Goal: Check status: Check status

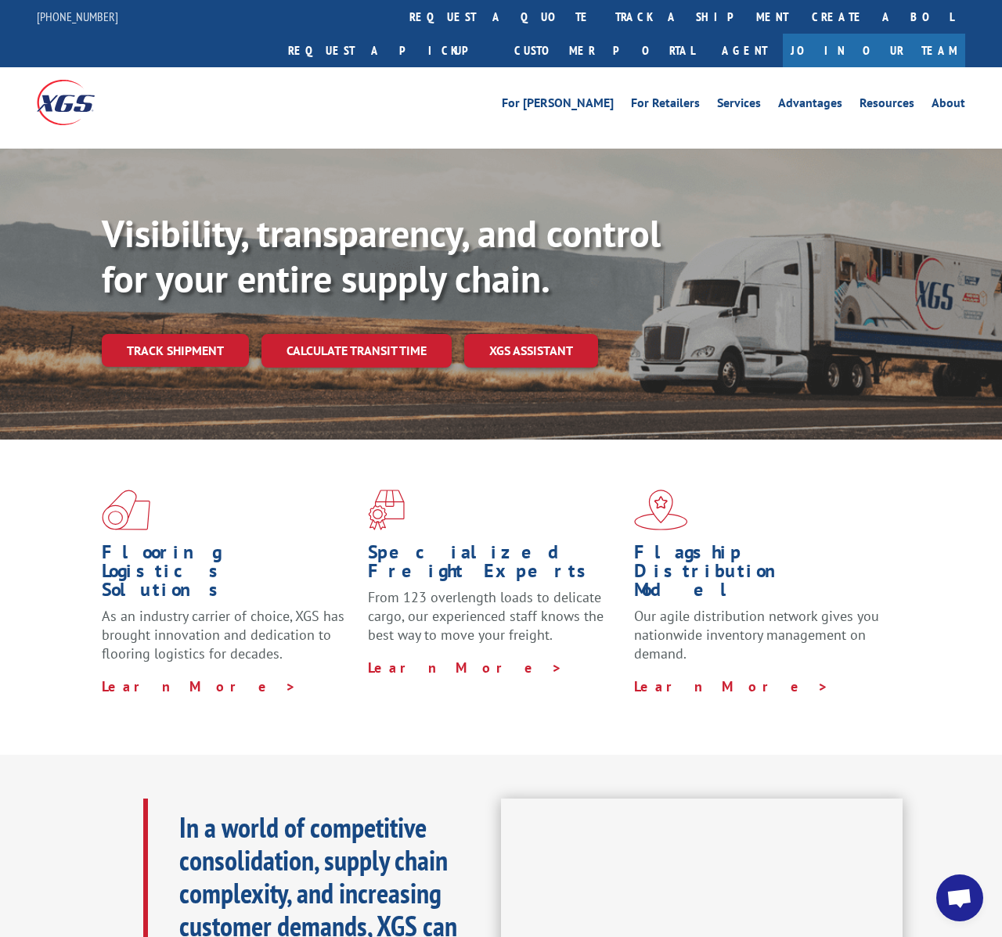
click at [603, 17] on link "track a shipment" at bounding box center [701, 17] width 196 height 34
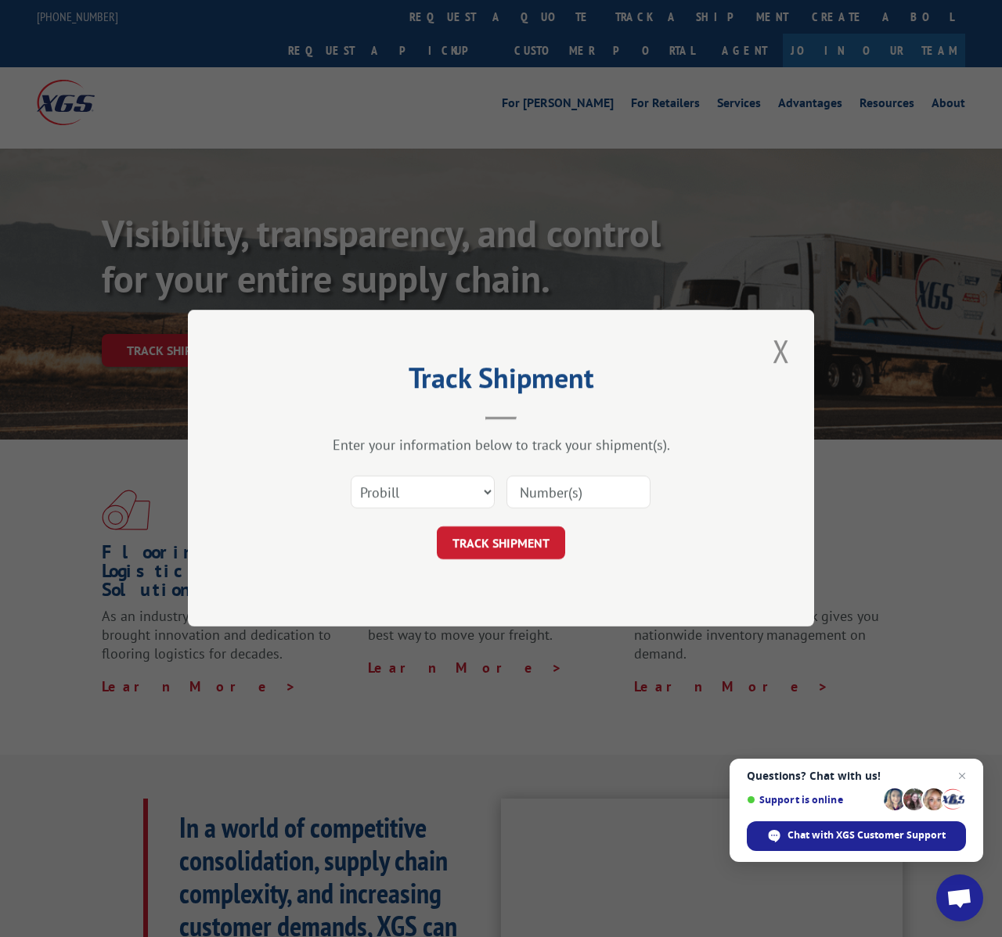
click at [588, 491] on input at bounding box center [578, 493] width 144 height 33
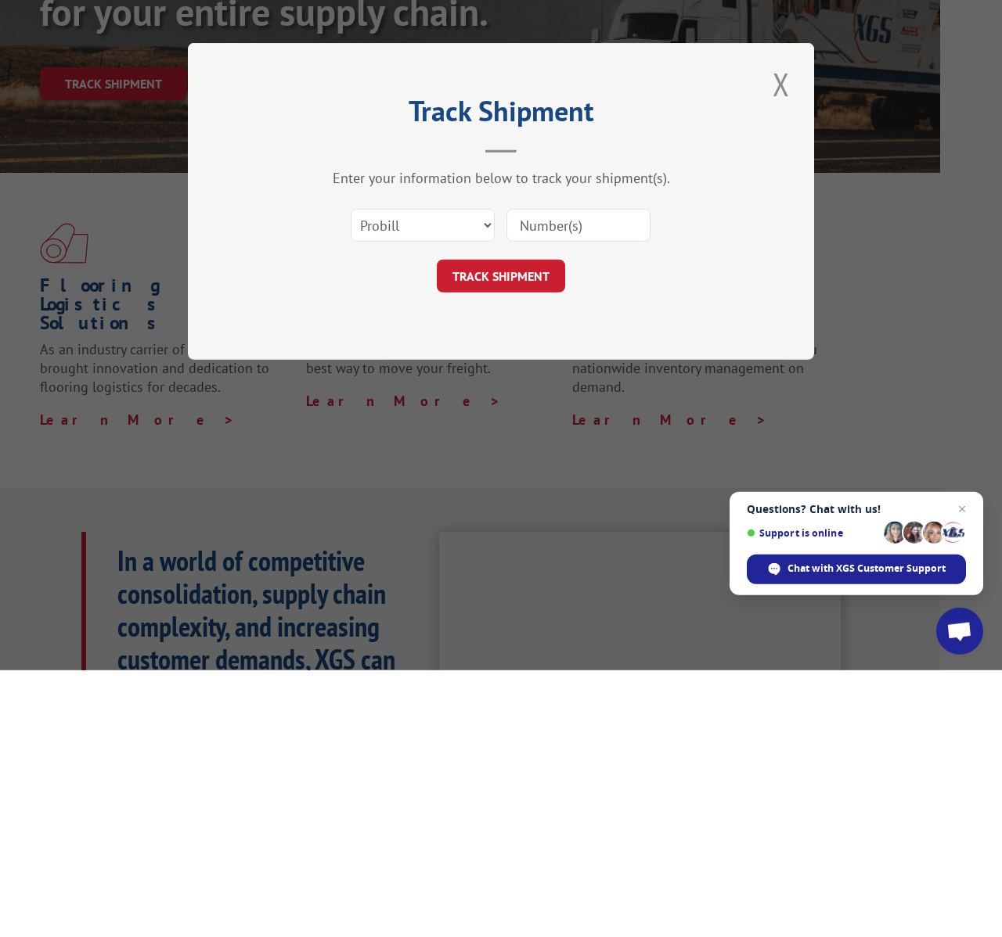
click at [567, 477] on input at bounding box center [578, 493] width 144 height 33
paste input "17156205"
type input "17156205"
click at [522, 527] on button "TRACK SHIPMENT" at bounding box center [501, 543] width 128 height 33
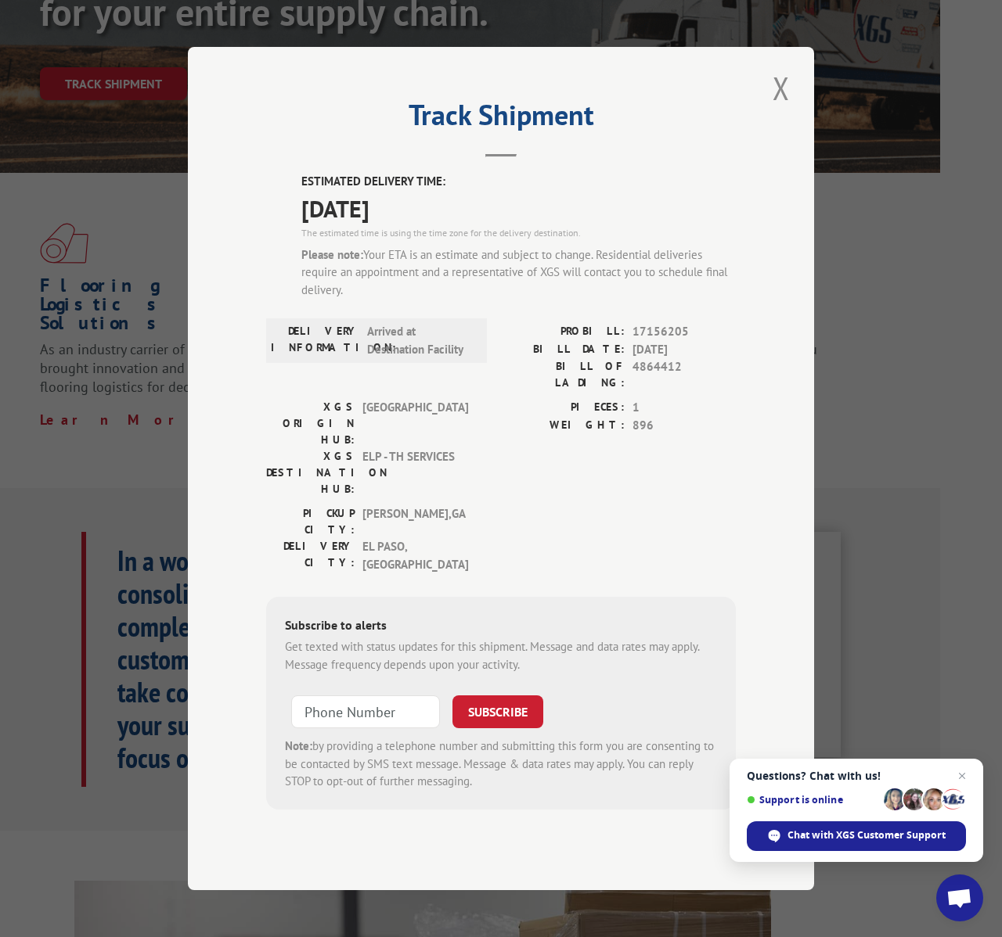
click at [837, 812] on span "Chat with XGS Customer Support" at bounding box center [866, 836] width 158 height 14
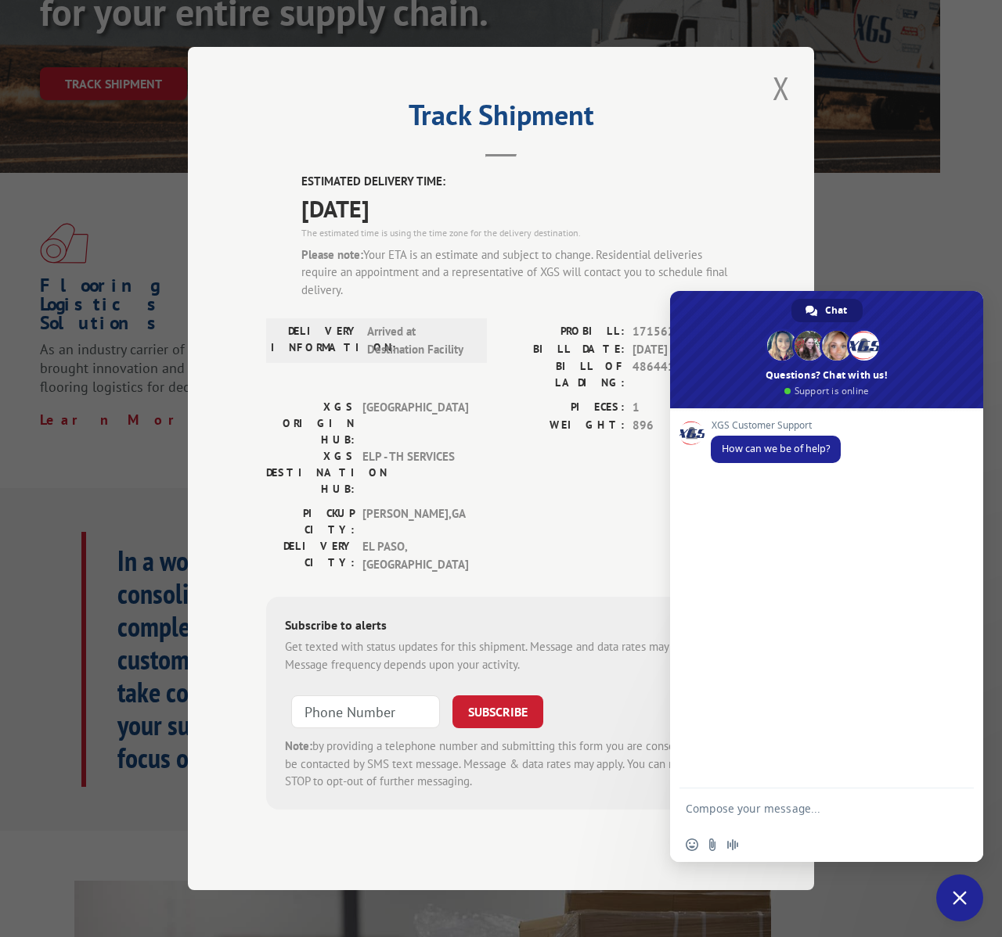
click at [752, 808] on textarea "Compose your message..." at bounding box center [810, 808] width 250 height 39
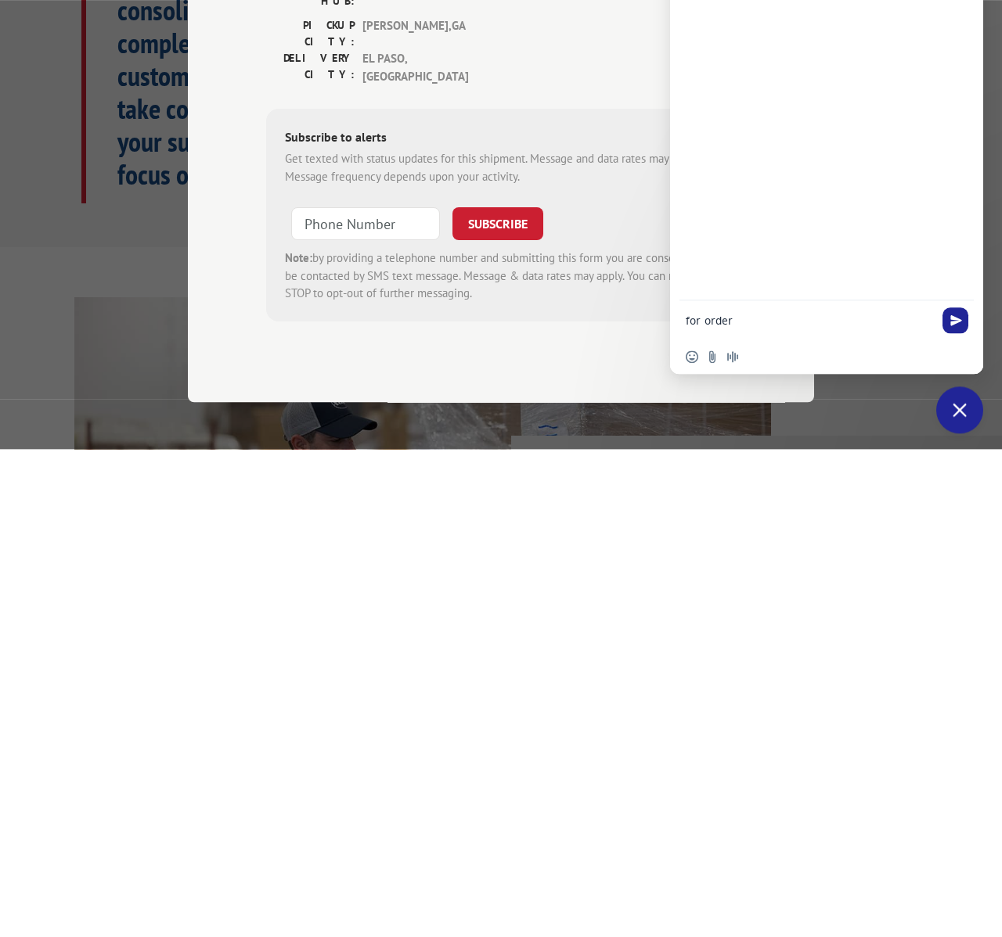
click at [778, 789] on textarea "for order" at bounding box center [810, 808] width 250 height 39
paste textarea "17156205"
type textarea "for order 17156205, we haven’t got a phone call yet to schedule the delivery [D…"
click at [868, 775] on span "Send" at bounding box center [956, 781] width 12 height 12
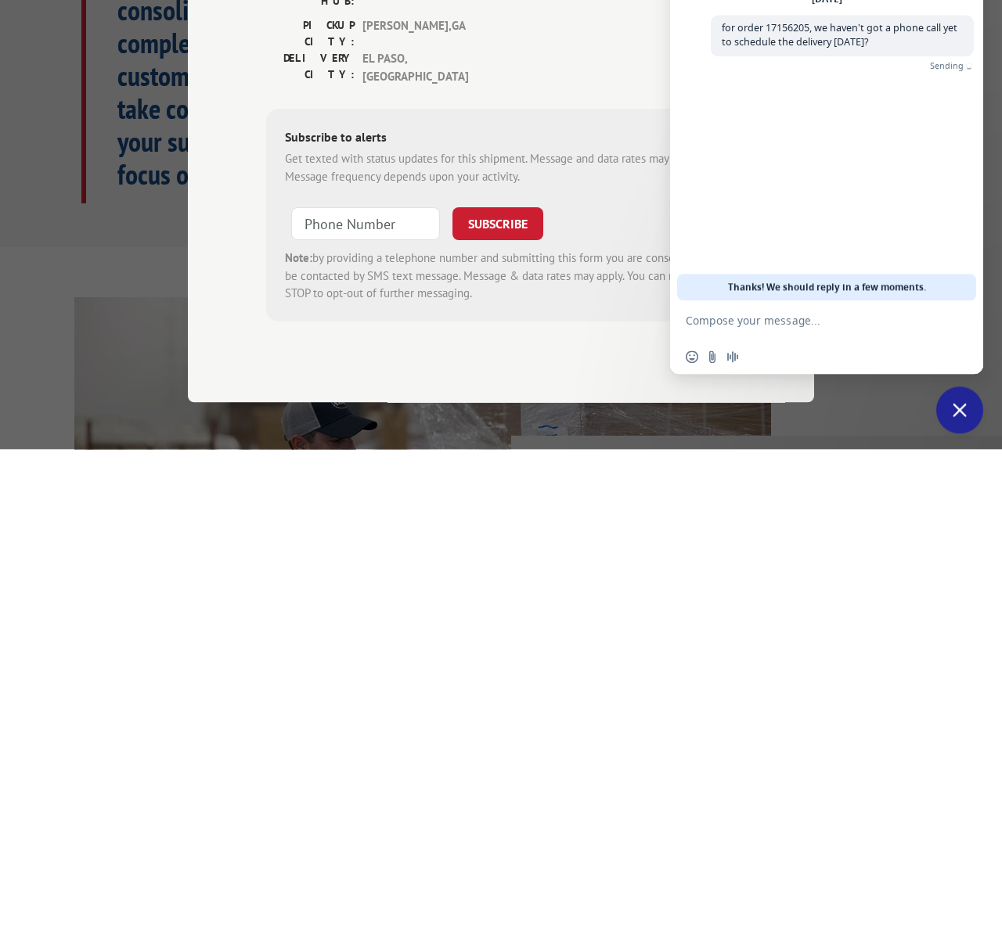
scroll to position [851, 62]
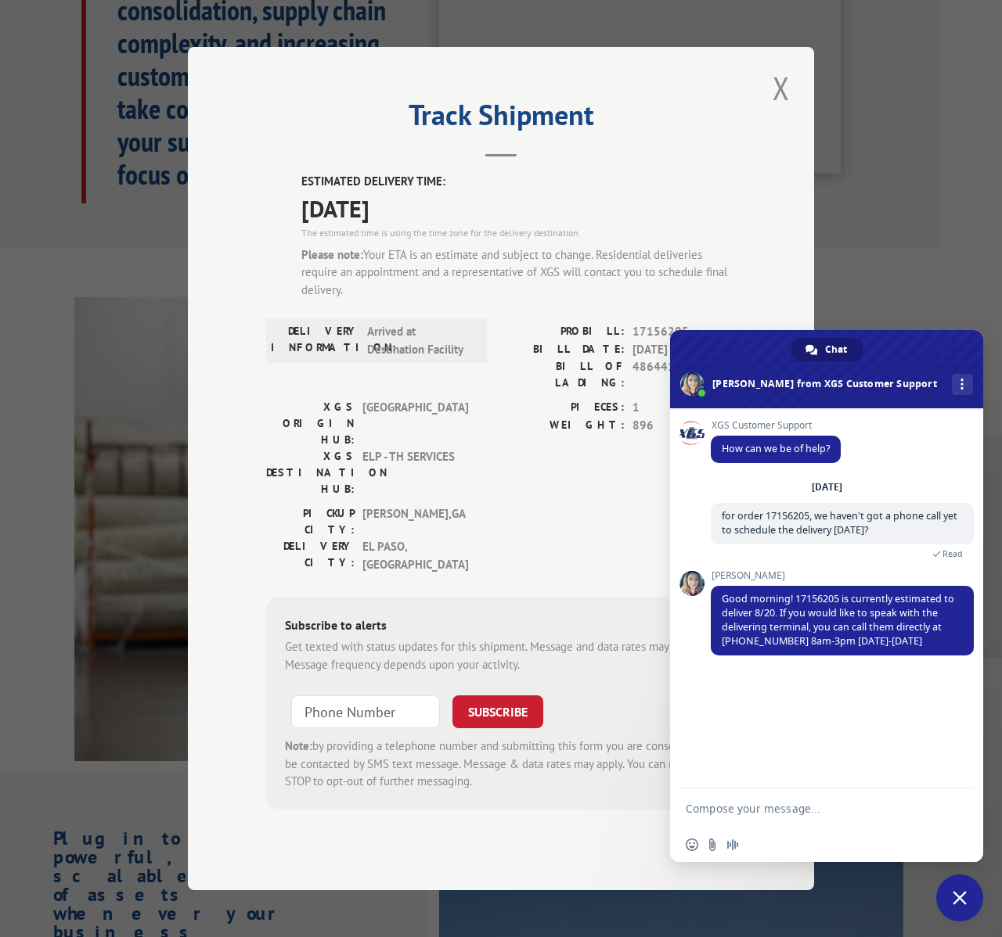
click at [781, 812] on textarea "Compose your message..." at bounding box center [810, 808] width 250 height 39
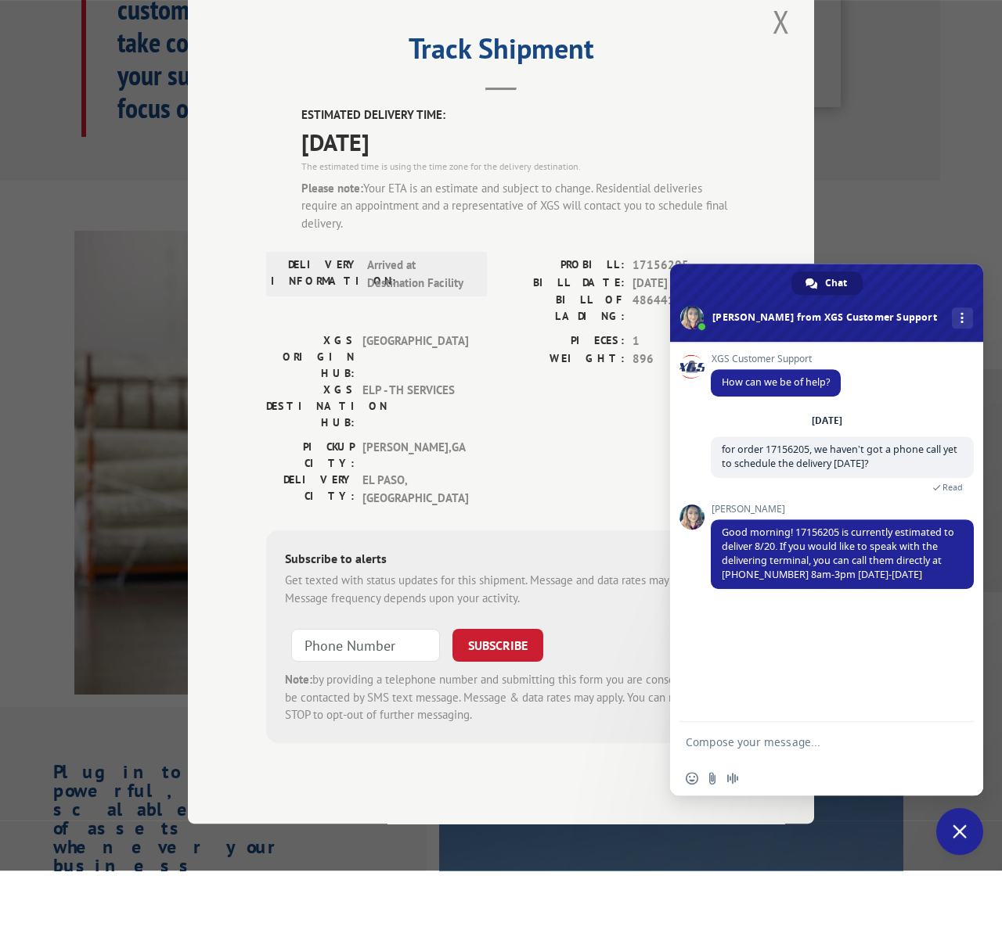
scroll to position [946, 62]
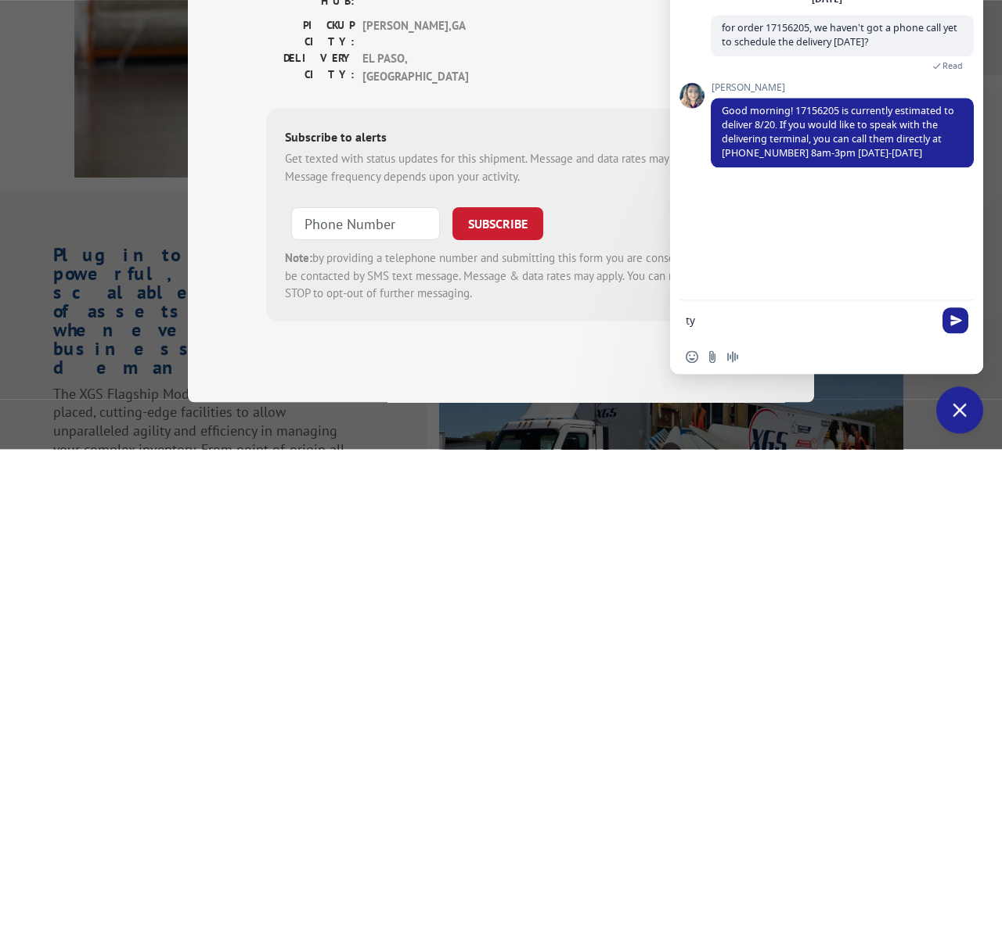
type textarea "ty"
click at [868, 796] on span "Send" at bounding box center [955, 809] width 26 height 26
